Goal: Check status: Check status

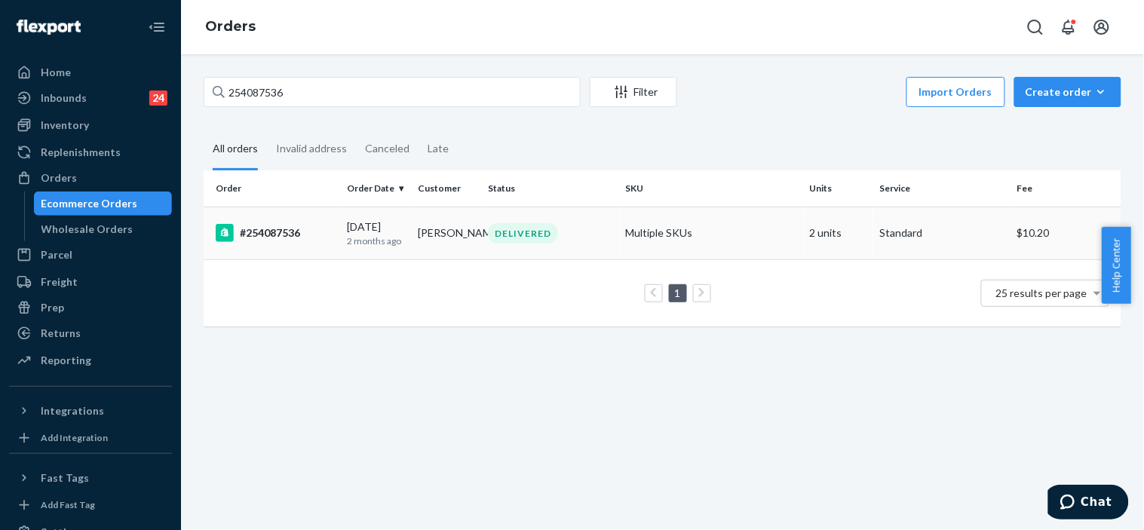
type input "254087536"
click at [412, 235] on td "[PERSON_NAME]" at bounding box center [447, 233] width 70 height 53
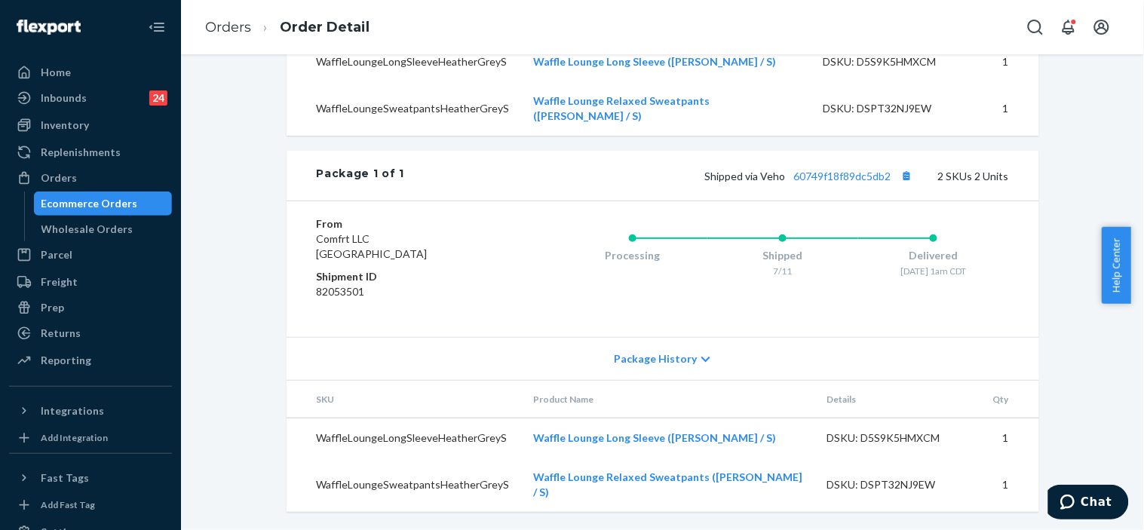
scroll to position [613, 0]
click at [846, 183] on link "60749f18f89dc5db2" at bounding box center [842, 176] width 97 height 13
click at [229, 23] on link "Orders" at bounding box center [228, 27] width 46 height 17
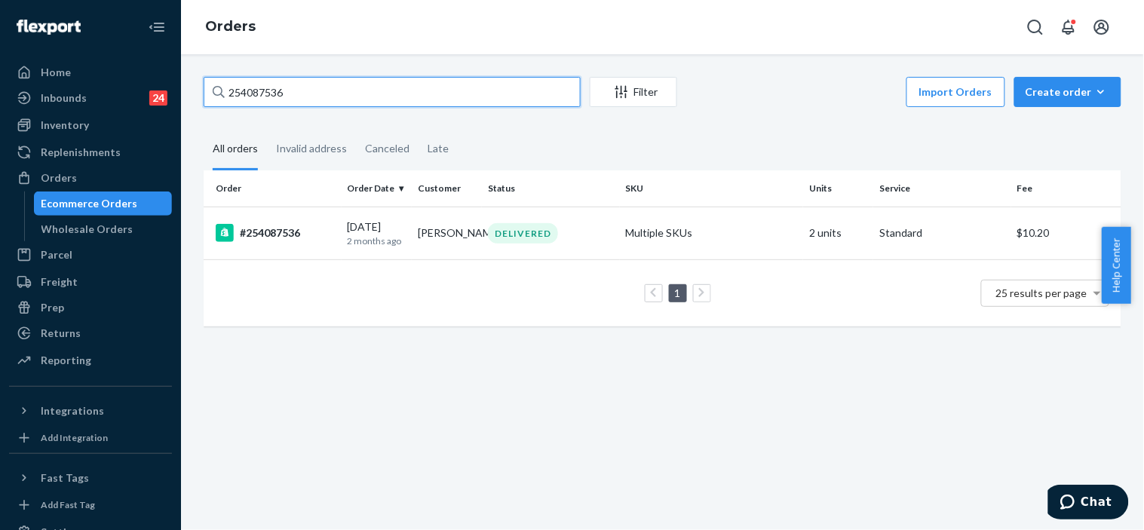
click at [264, 97] on input "254087536" at bounding box center [392, 92] width 377 height 30
paste input "5290430"
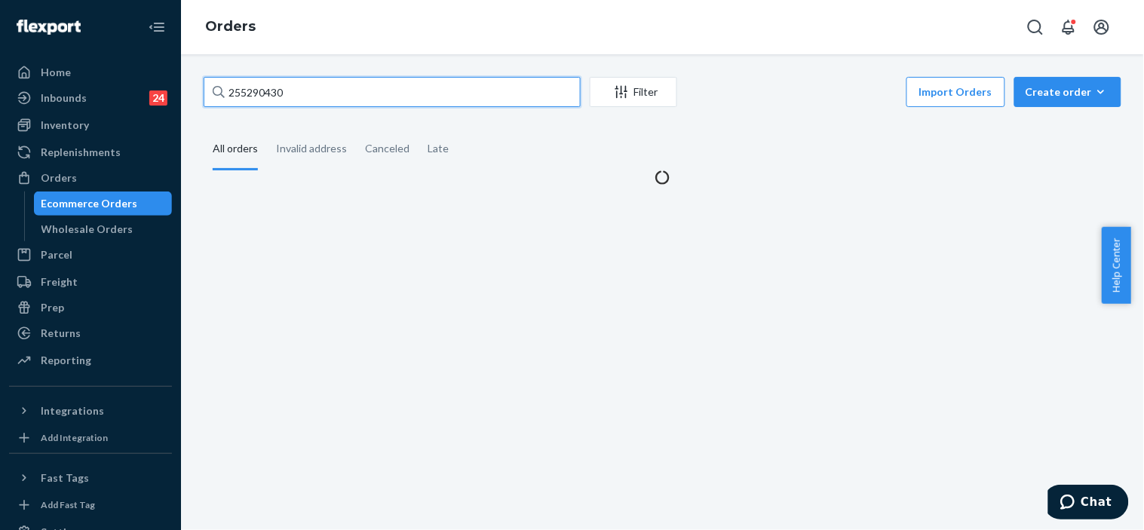
type input "255290430"
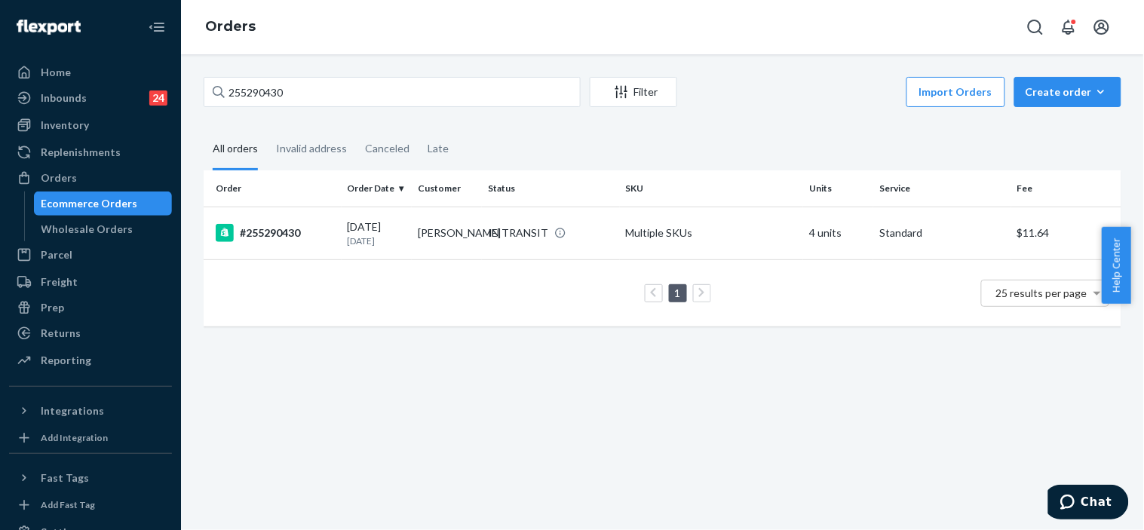
click at [569, 260] on td "1 25 results per page" at bounding box center [663, 293] width 918 height 67
click at [585, 246] on td "IN TRANSIT" at bounding box center [551, 233] width 138 height 53
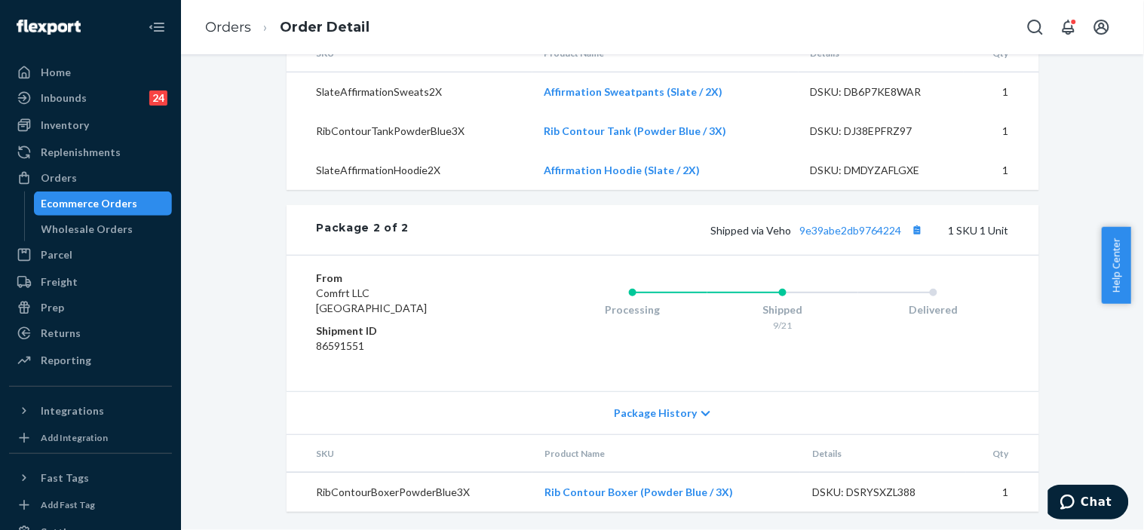
scroll to position [989, 0]
click at [685, 419] on span "Package History" at bounding box center [656, 413] width 83 height 15
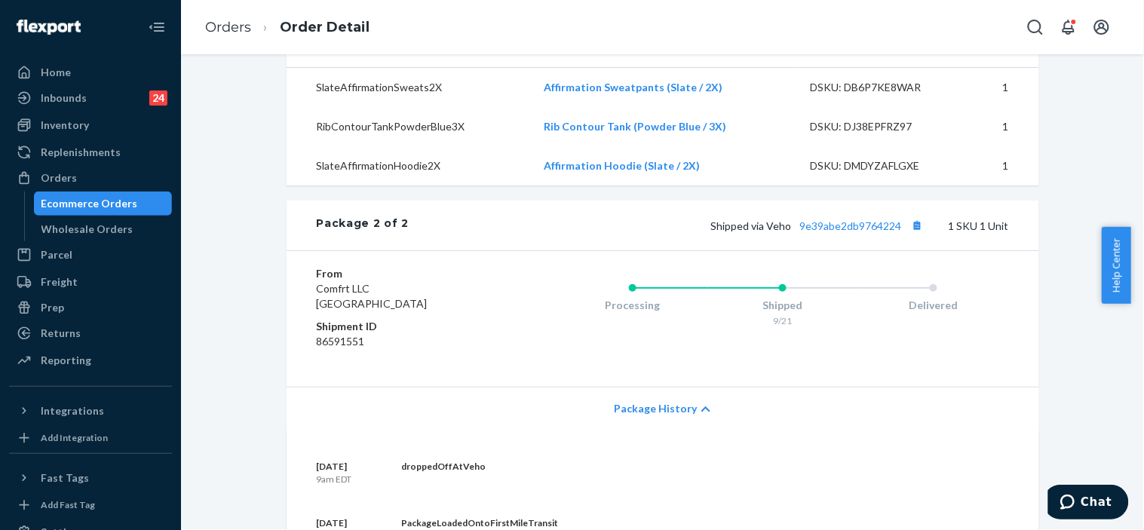
scroll to position [961, 0]
click at [836, 234] on link "9e39abe2db9764224" at bounding box center [851, 227] width 102 height 13
drag, startPoint x: 760, startPoint y: 255, endPoint x: 893, endPoint y: 255, distance: 132.8
click at [893, 234] on span "Shipped via Veho 9e39abe2db9764224" at bounding box center [819, 227] width 217 height 13
copy span "Veho 9e39abe2db976422"
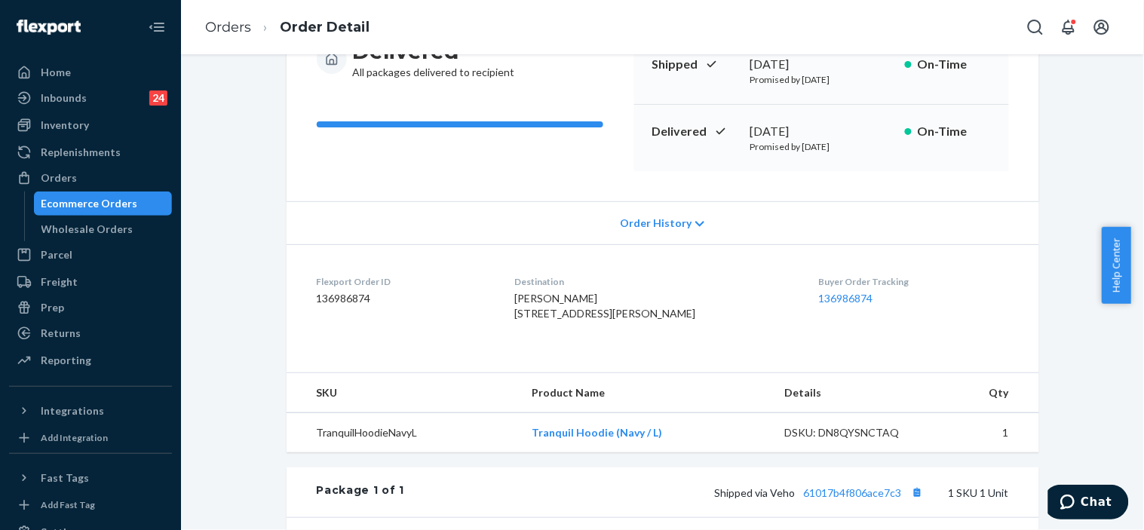
scroll to position [444, 0]
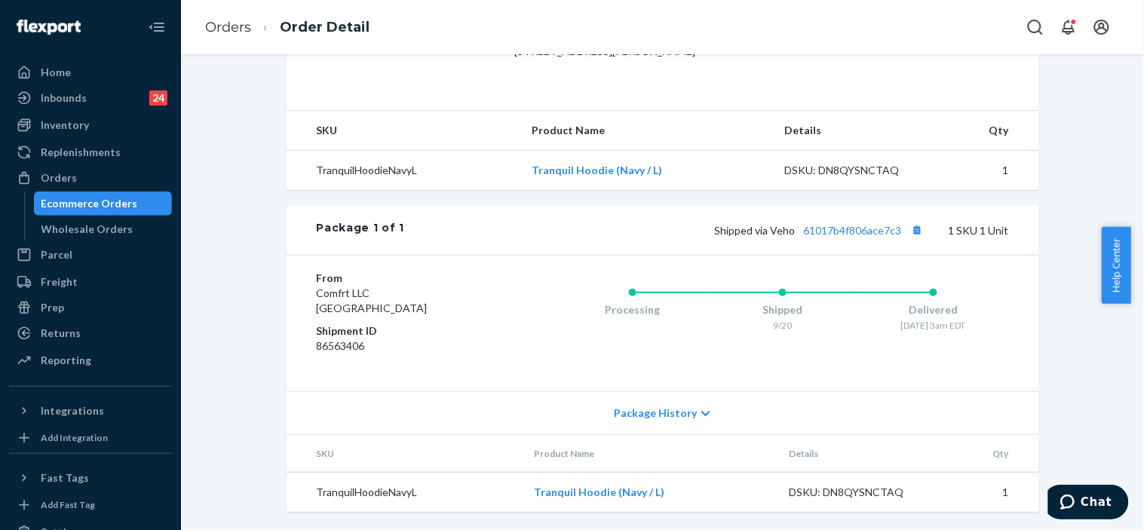
click at [668, 421] on span "Package History" at bounding box center [656, 413] width 83 height 15
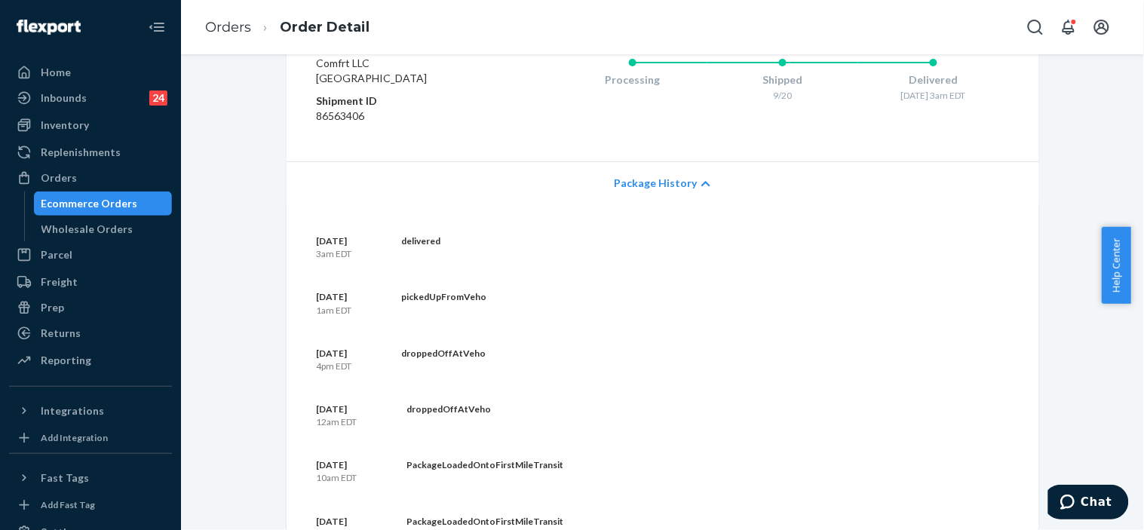
scroll to position [718, 0]
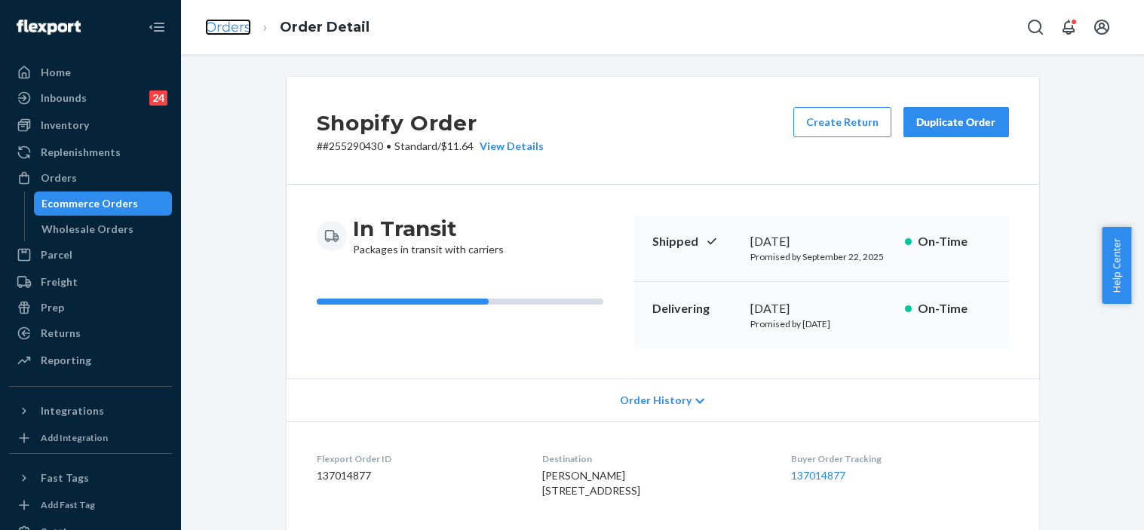
click at [228, 20] on link "Orders" at bounding box center [228, 27] width 46 height 17
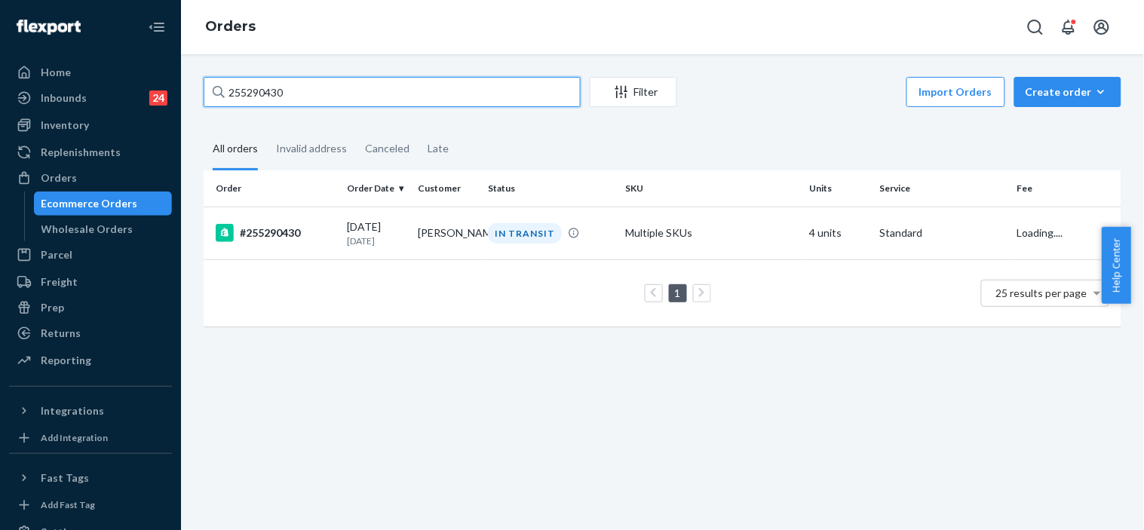
click at [257, 89] on input "255290430" at bounding box center [392, 92] width 377 height 30
paste input "001354"
type input "255001354"
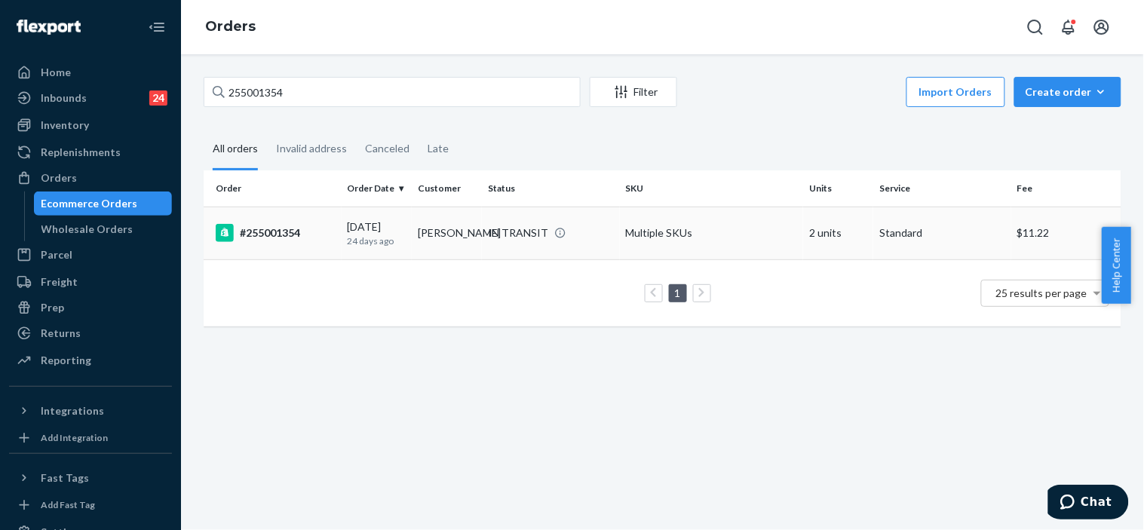
click at [606, 241] on div "IN TRANSIT" at bounding box center [551, 233] width 132 height 15
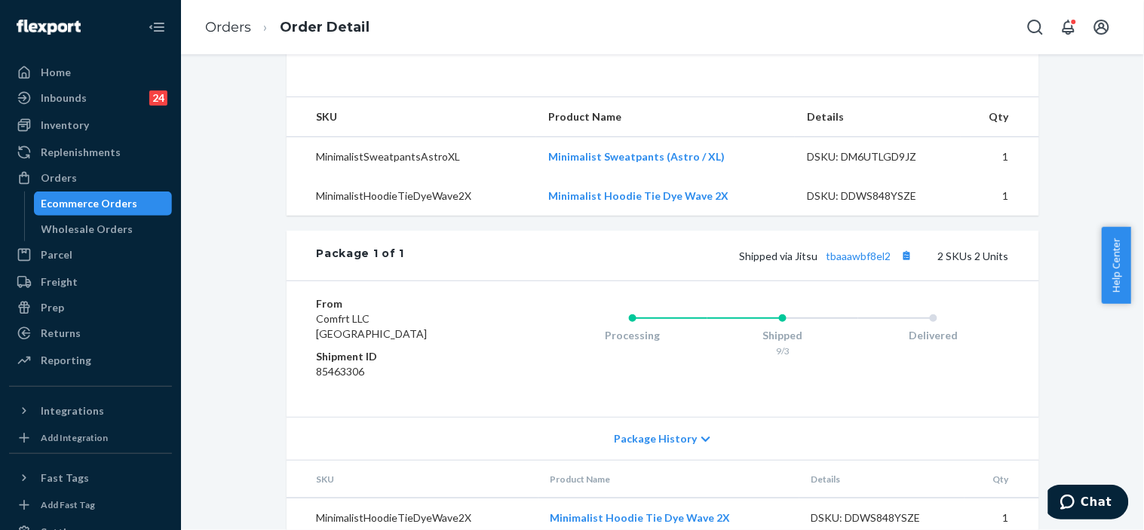
scroll to position [640, 0]
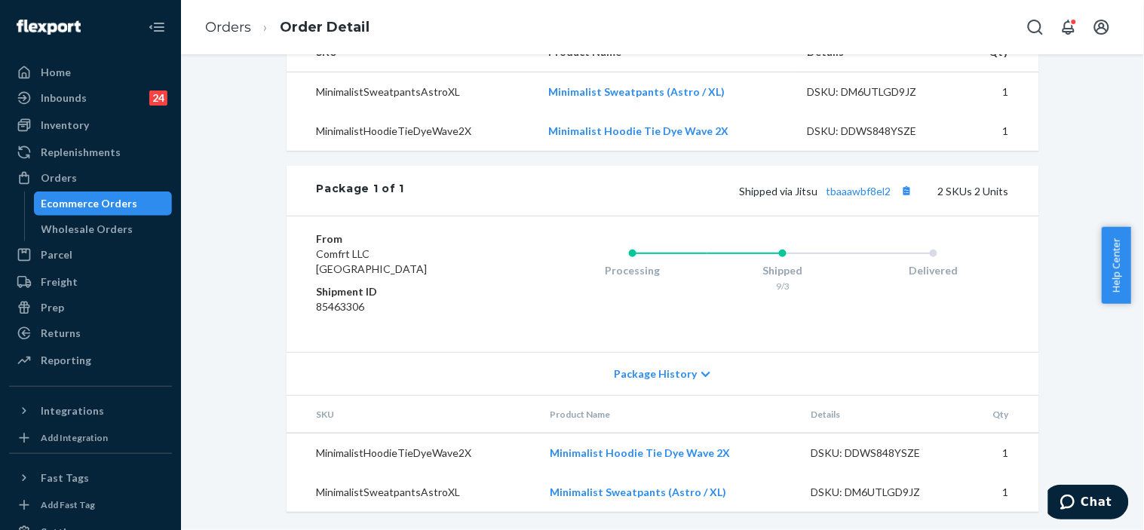
click at [675, 370] on span "Package History" at bounding box center [656, 374] width 83 height 15
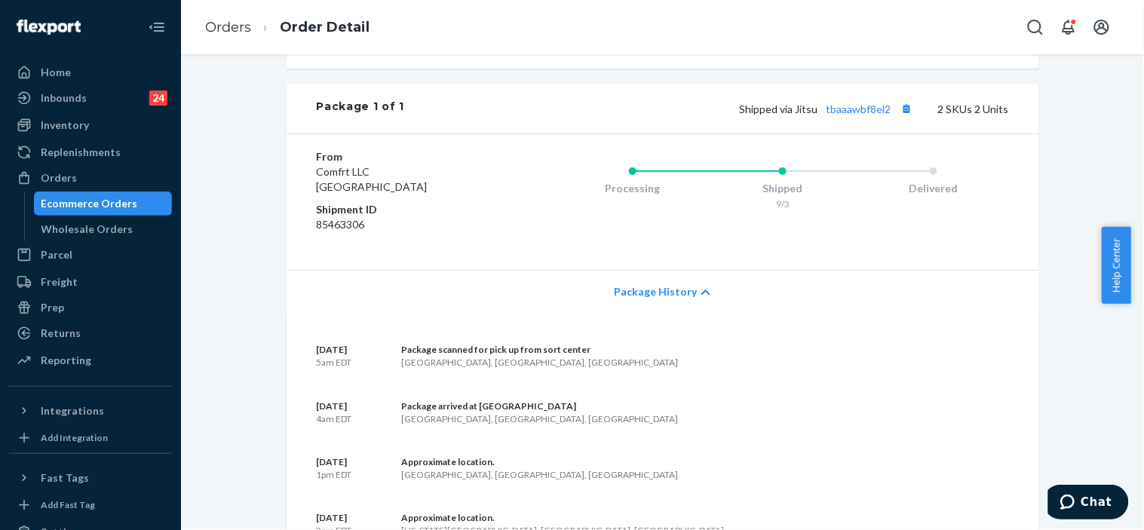
scroll to position [531, 0]
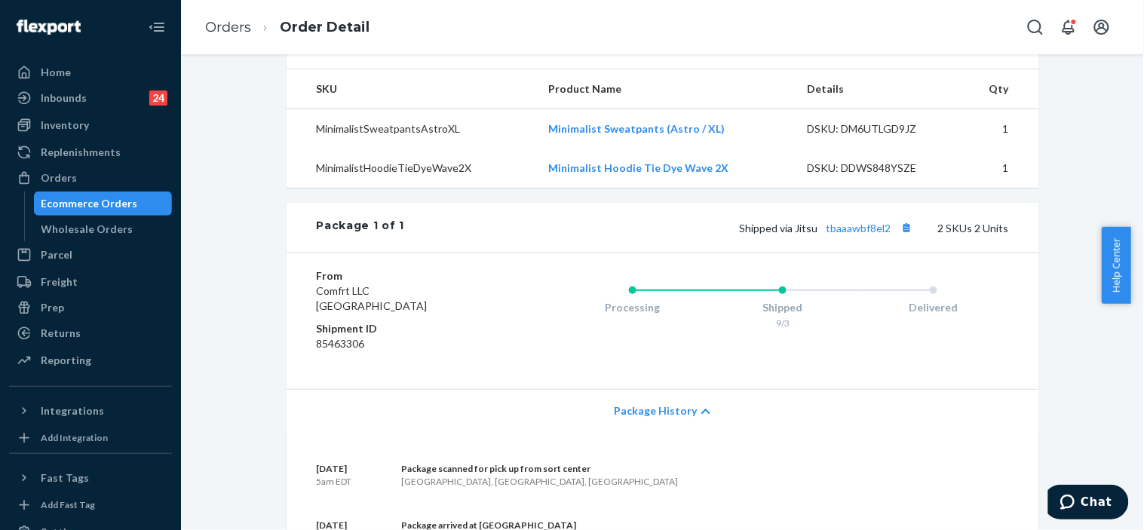
drag, startPoint x: 880, startPoint y: 1, endPoint x: 819, endPoint y: 29, distance: 67.9
click at [819, 29] on div "Orders Order Detail" at bounding box center [662, 27] width 963 height 54
click at [238, 32] on link "Orders" at bounding box center [228, 27] width 46 height 17
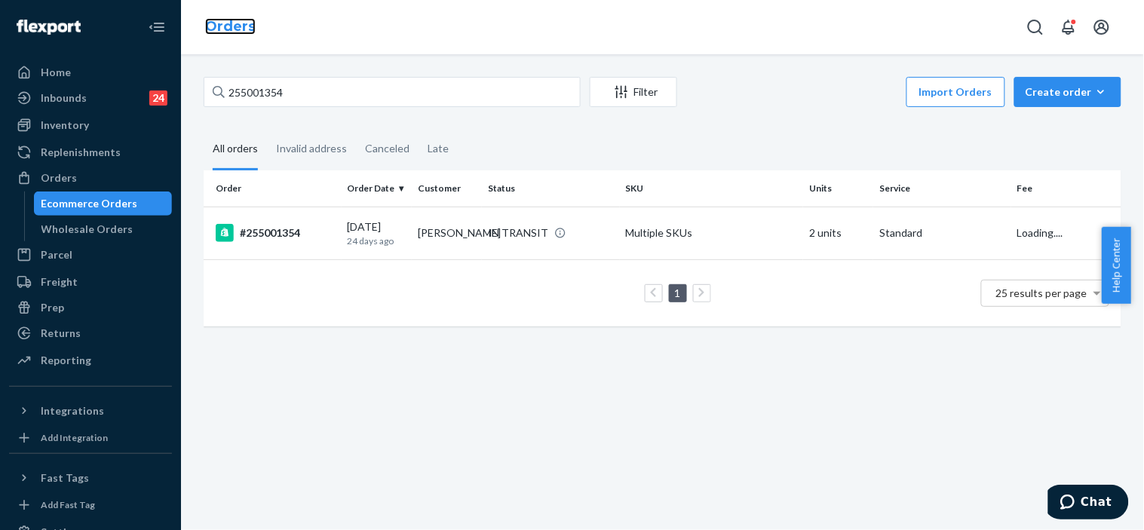
click at [232, 26] on link "Orders" at bounding box center [230, 26] width 51 height 17
click at [247, 94] on input "255001354" at bounding box center [392, 92] width 377 height 30
paste input "260040"
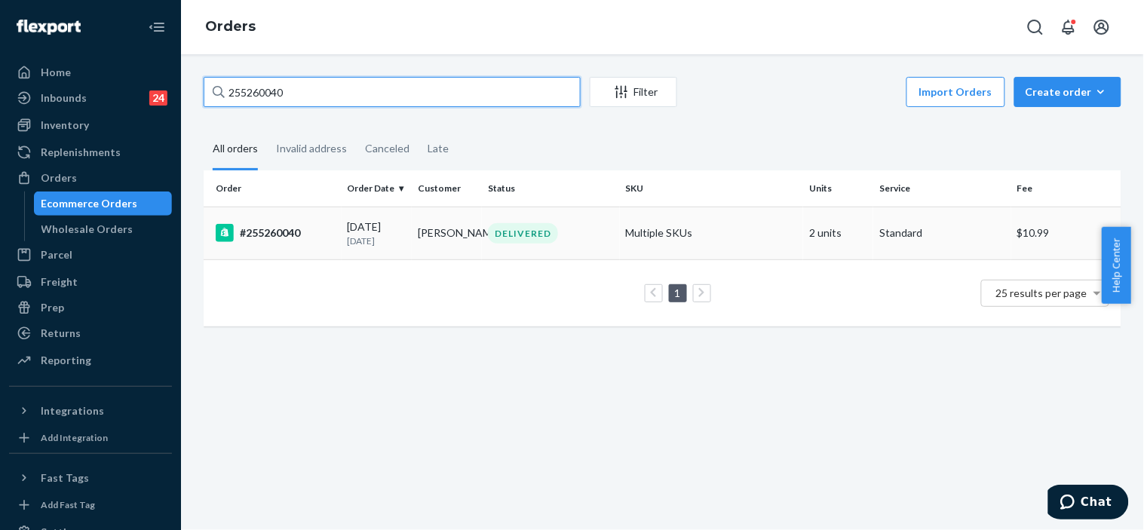
type input "255260040"
click at [585, 231] on div "DELIVERED" at bounding box center [551, 233] width 132 height 20
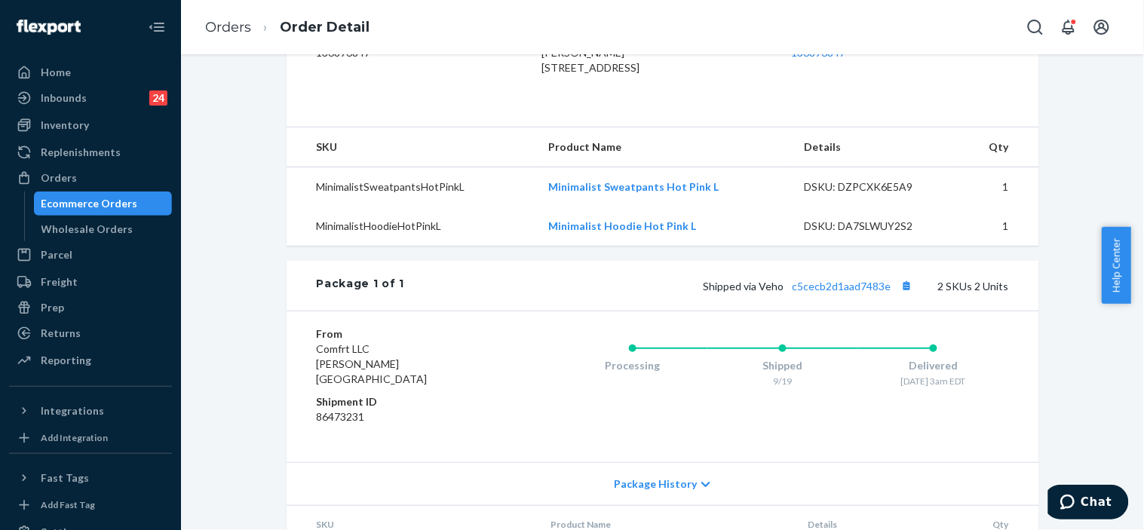
scroll to position [431, 0]
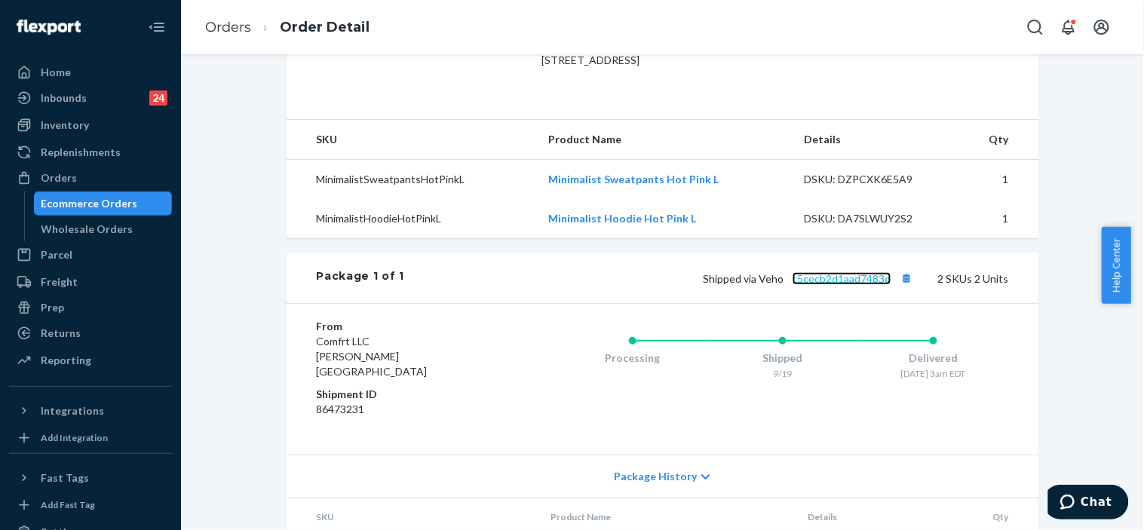
click at [819, 285] on link "c5cecb2d1aad7483e" at bounding box center [842, 278] width 99 height 13
